Goal: Information Seeking & Learning: Learn about a topic

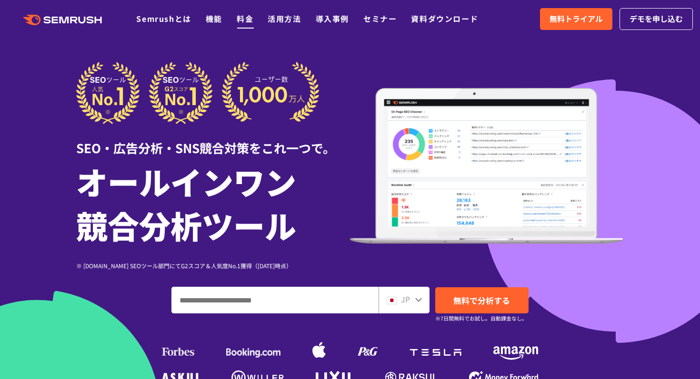
click at [249, 20] on link "料金" at bounding box center [245, 18] width 17 height 11
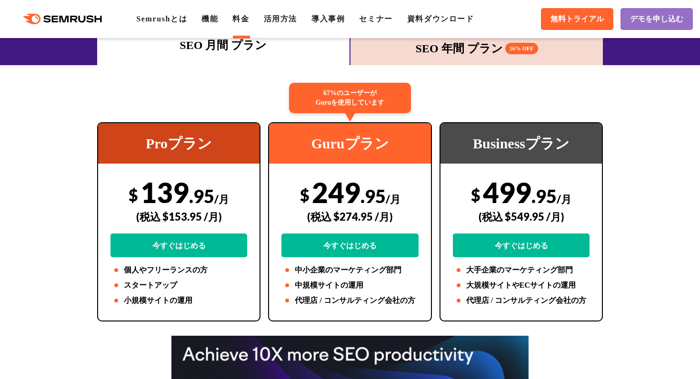
scroll to position [146, 0]
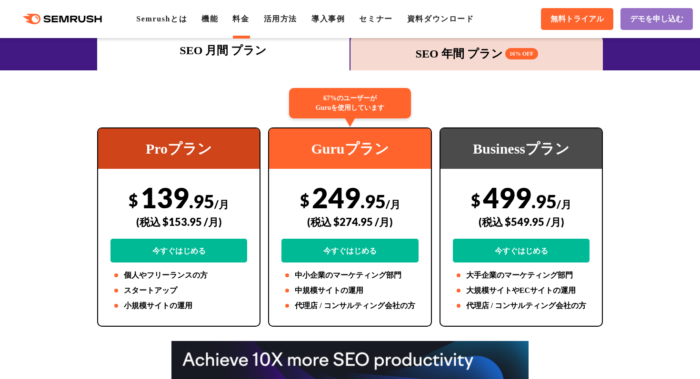
click at [410, 58] on div "SEO 年間 プラン 16% OFF" at bounding box center [476, 53] width 243 height 17
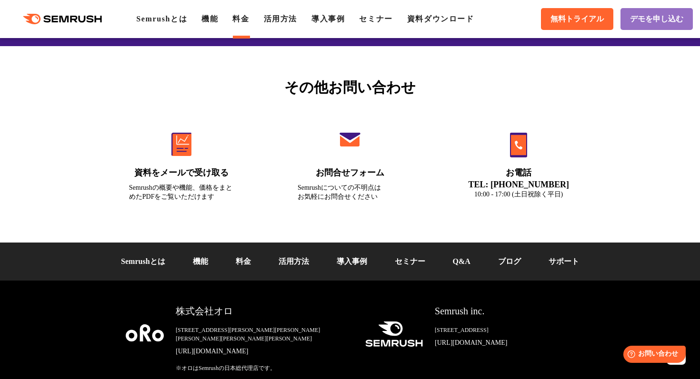
scroll to position [3288, 0]
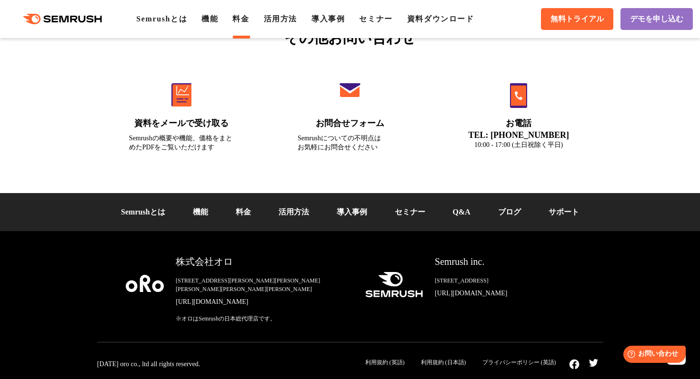
click at [470, 216] on link "Q&A" at bounding box center [462, 212] width 18 height 8
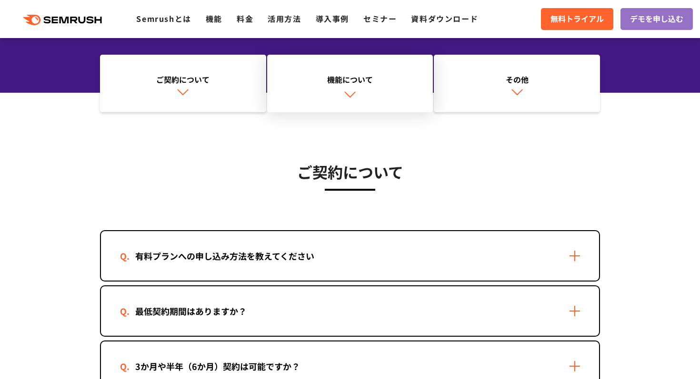
scroll to position [118, 0]
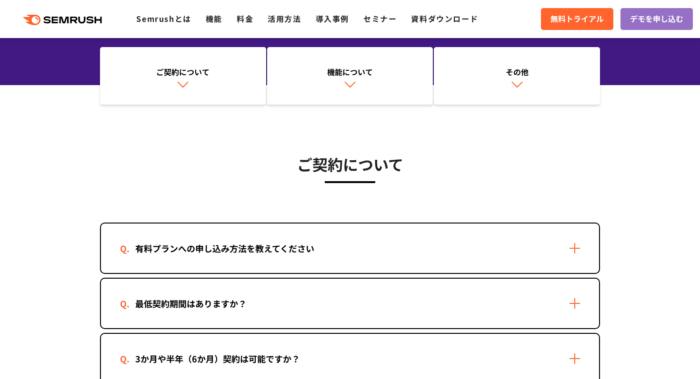
click at [276, 235] on div "有料プランへの申し込み方法を教えてください" at bounding box center [350, 249] width 498 height 50
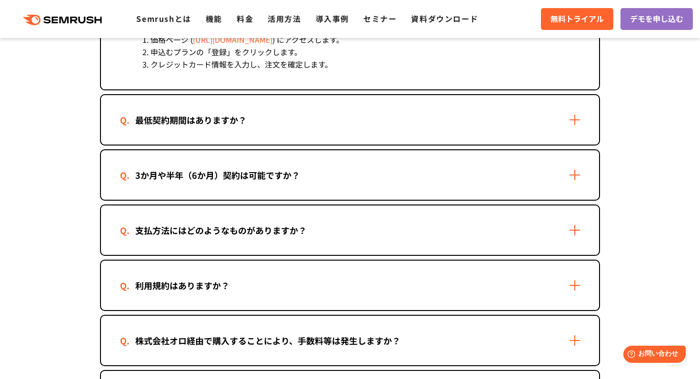
scroll to position [505, 0]
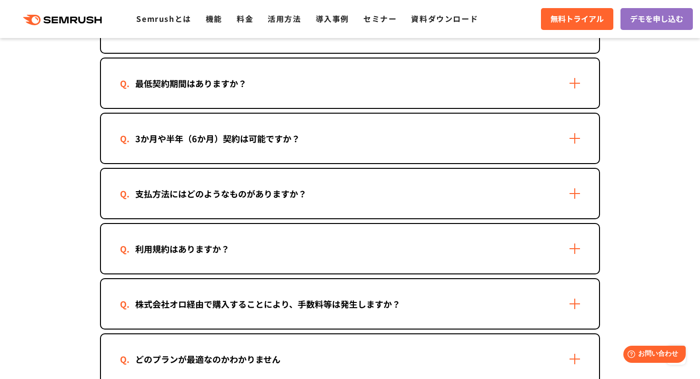
click at [268, 203] on div "支払方法にはどのようなものがありますか？" at bounding box center [350, 194] width 498 height 50
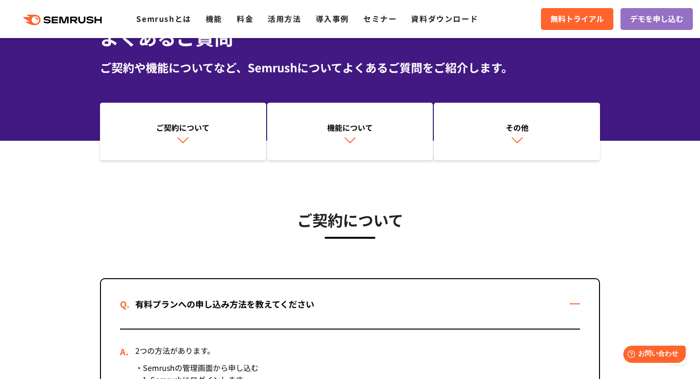
scroll to position [0, 0]
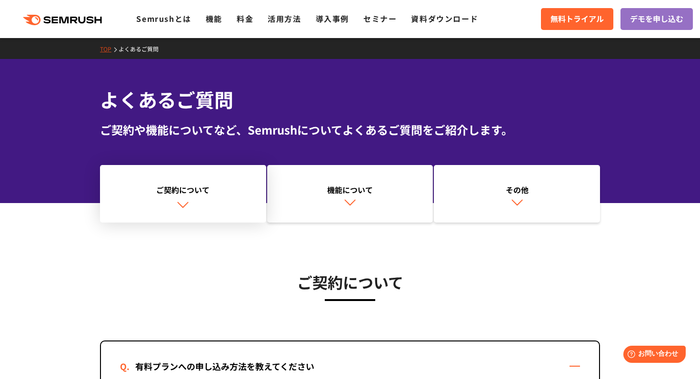
click at [194, 169] on link "ご契約について" at bounding box center [183, 194] width 166 height 58
click at [244, 18] on link "料金" at bounding box center [245, 18] width 17 height 11
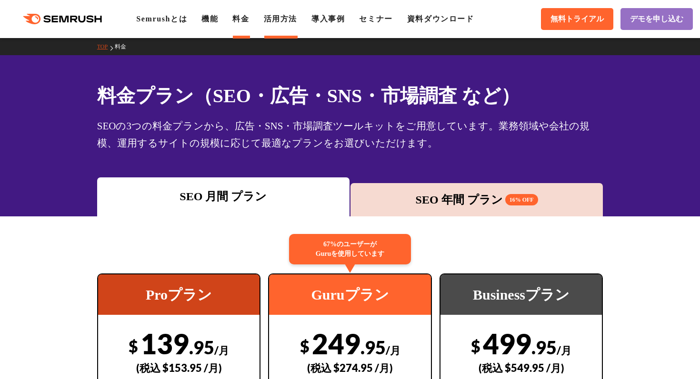
click at [278, 20] on link "活用方法" at bounding box center [280, 19] width 33 height 8
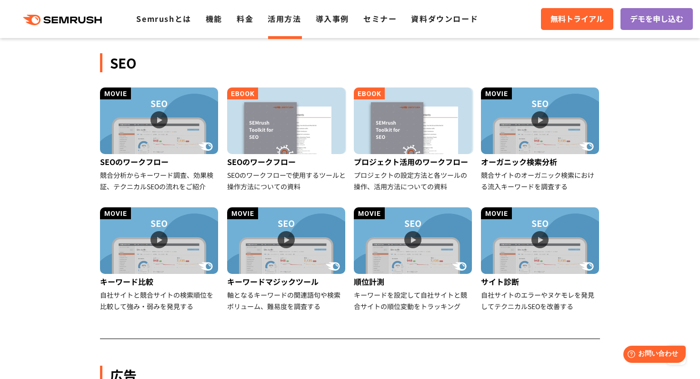
scroll to position [212, 0]
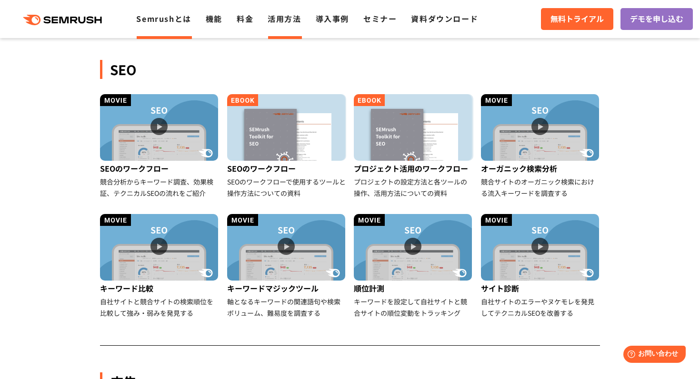
click at [173, 19] on link "Semrushとは" at bounding box center [163, 18] width 55 height 11
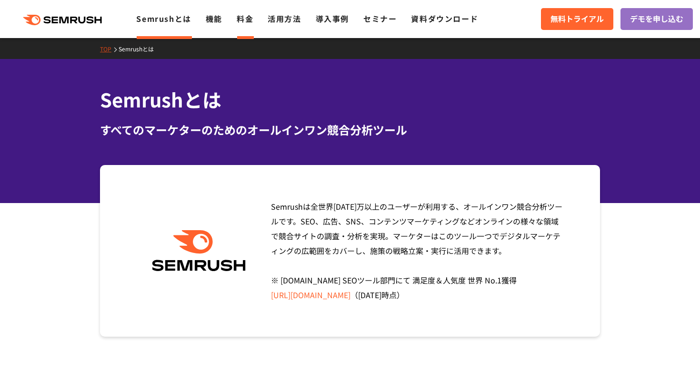
click at [245, 19] on link "料金" at bounding box center [245, 18] width 17 height 11
